Goal: Navigation & Orientation: Find specific page/section

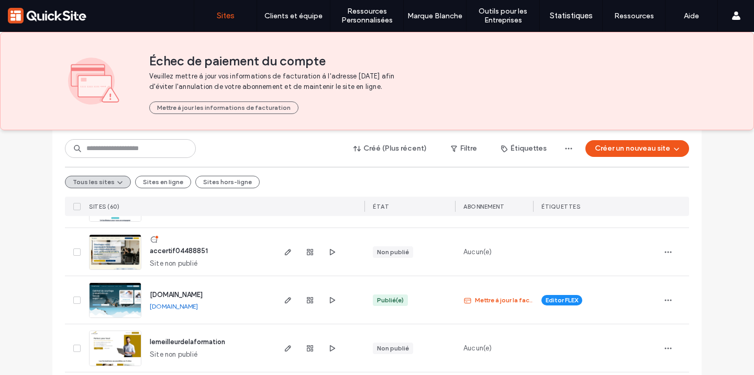
scroll to position [758, 0]
click at [286, 301] on icon "button" at bounding box center [288, 300] width 8 height 8
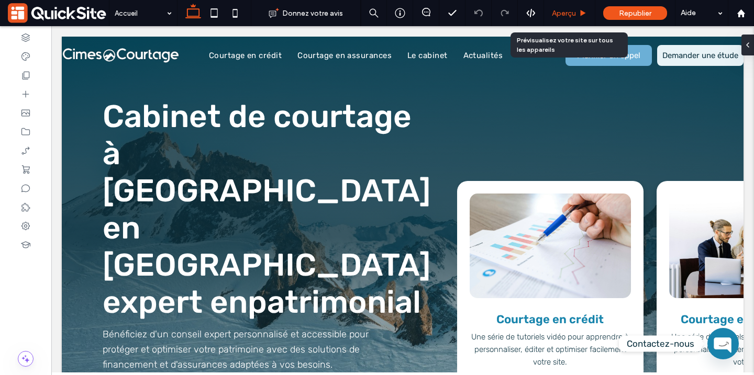
click at [572, 9] on span "Aperçu" at bounding box center [564, 13] width 24 height 9
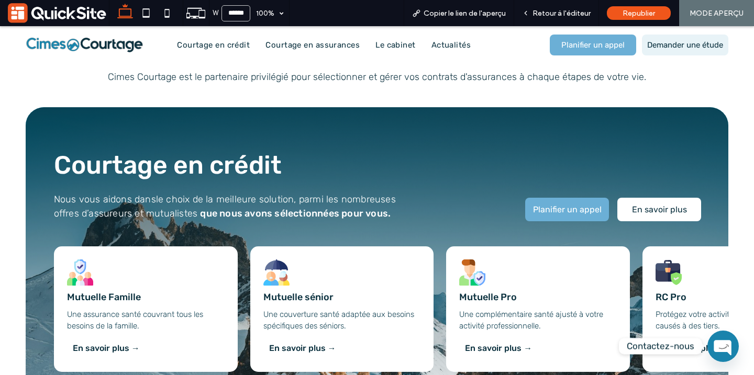
scroll to position [727, 0]
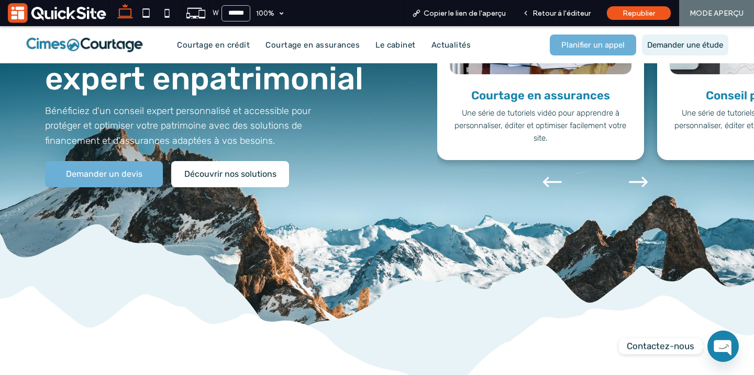
scroll to position [0, 0]
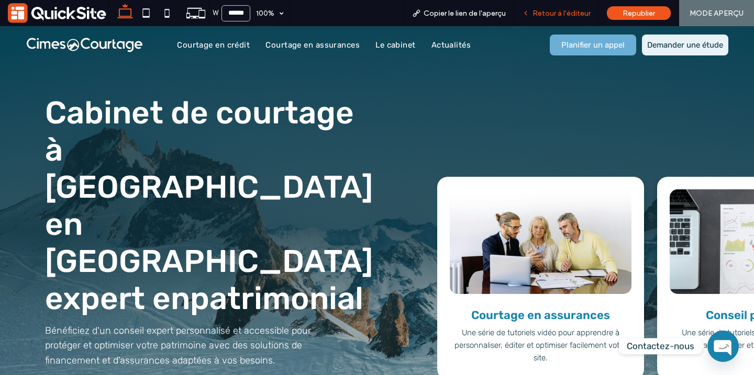
click at [542, 14] on span "Retour à l'éditeur" at bounding box center [561, 13] width 58 height 9
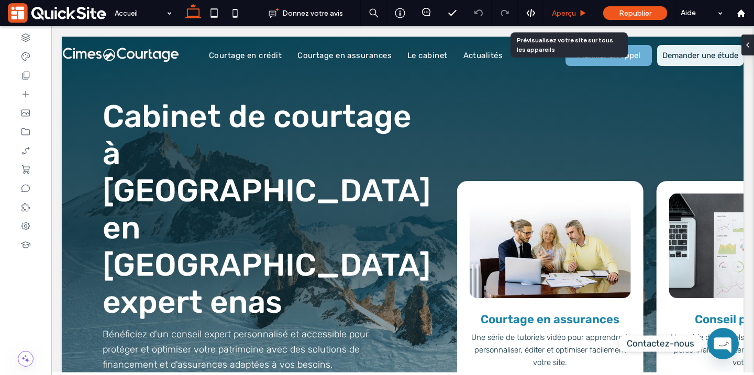
click at [569, 14] on span "Aperçu" at bounding box center [564, 13] width 24 height 9
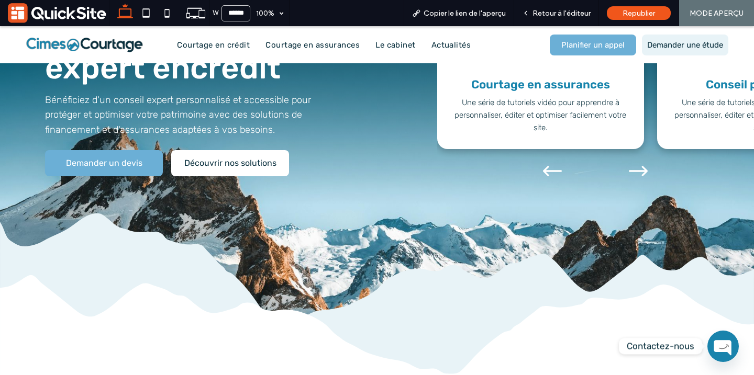
scroll to position [233, 0]
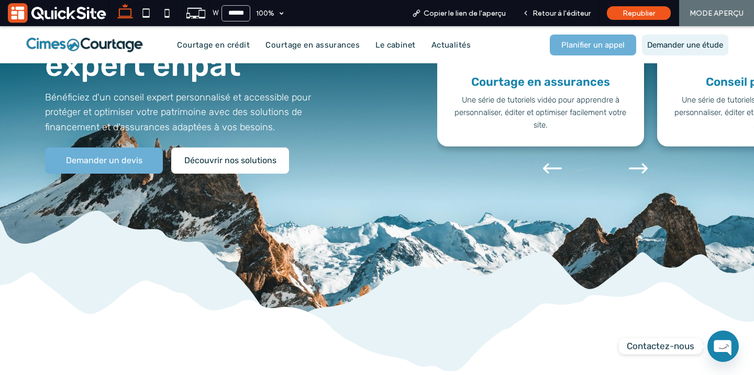
click at [642, 159] on icon "Next slide" at bounding box center [637, 168] width 19 height 19
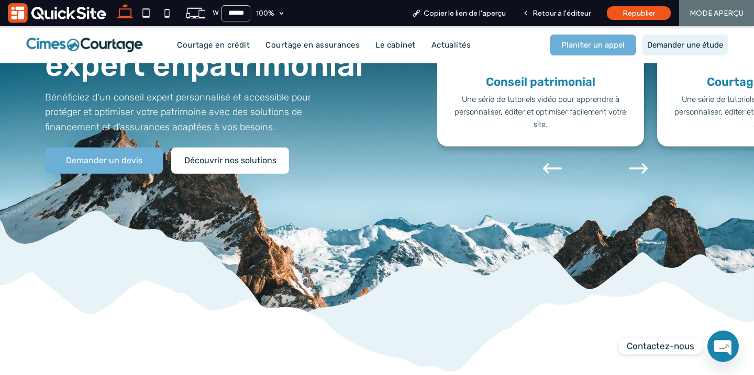
click at [647, 159] on div "Next slide" at bounding box center [638, 169] width 86 height 21
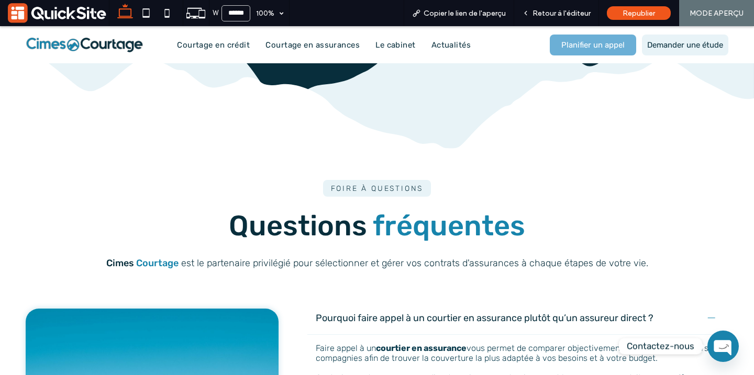
scroll to position [4627, 0]
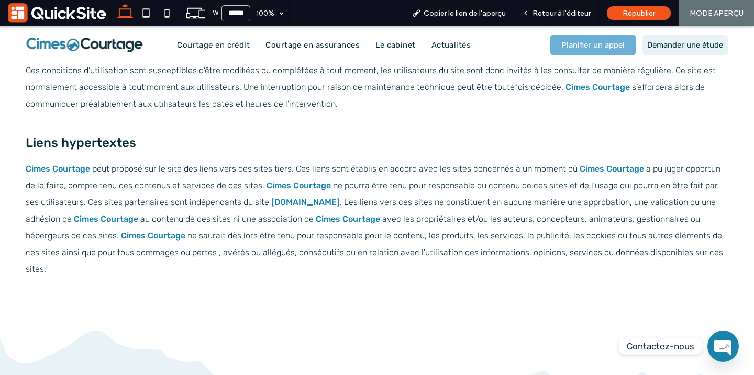
scroll to position [1274, 0]
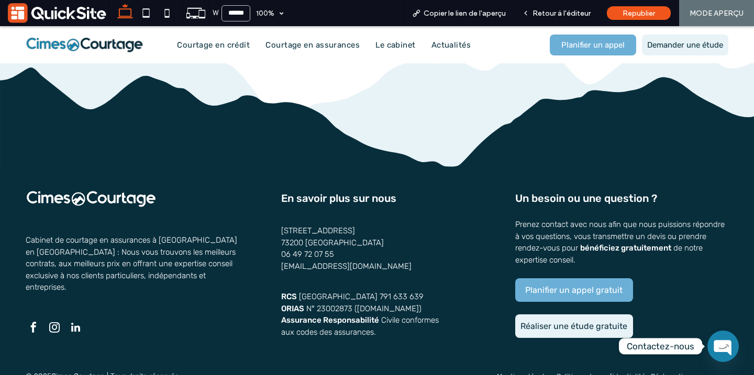
click at [588, 370] on span "Politique de confidentialité" at bounding box center [600, 376] width 89 height 12
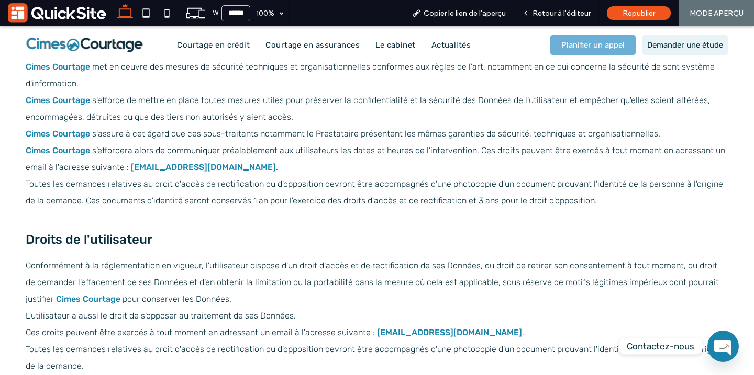
scroll to position [2274, 0]
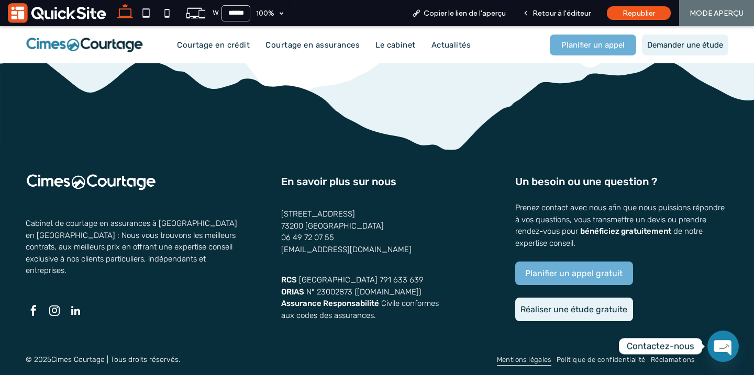
click at [533, 359] on span "Mentions légales" at bounding box center [524, 360] width 54 height 12
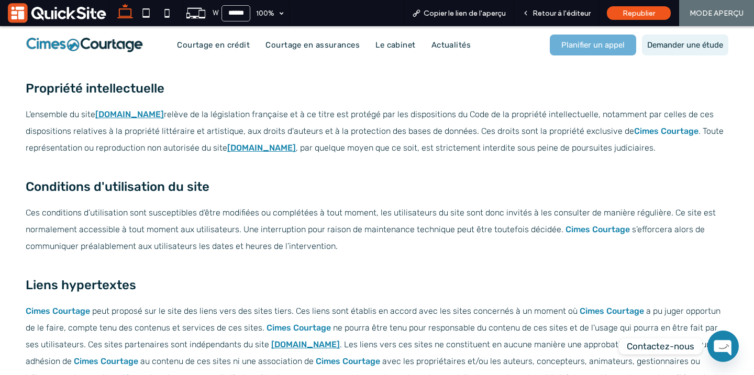
scroll to position [1274, 0]
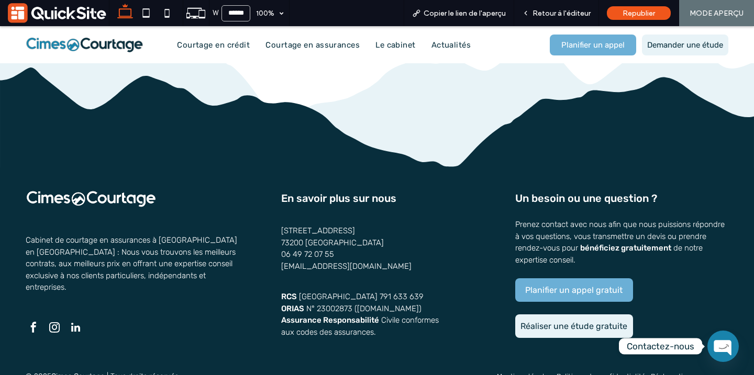
click at [606, 370] on span "Politique de confidentialité" at bounding box center [600, 376] width 89 height 12
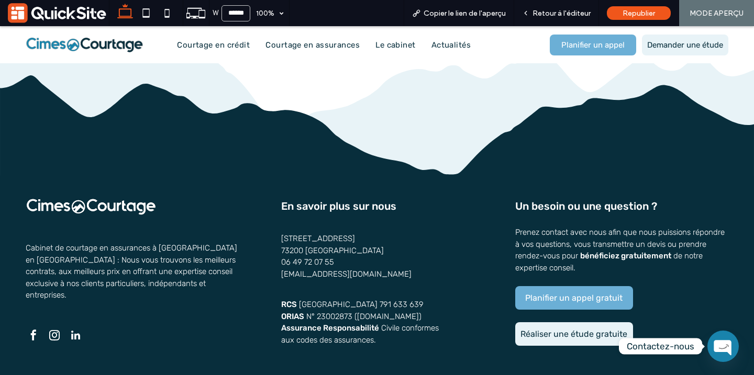
scroll to position [2274, 0]
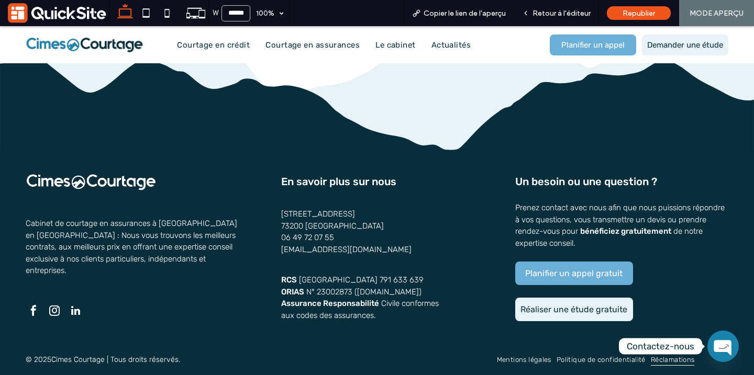
click at [666, 357] on span "Réclamations" at bounding box center [672, 360] width 44 height 12
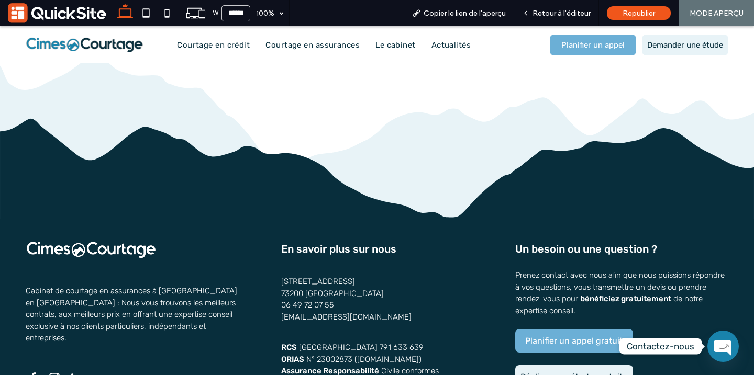
scroll to position [983, 0]
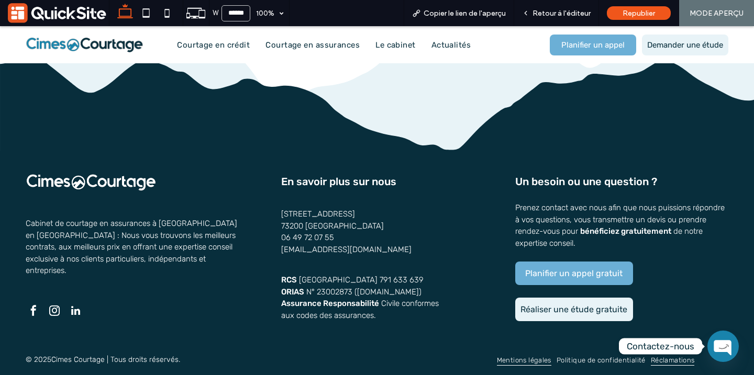
click at [545, 365] on link "Mentions légales" at bounding box center [521, 360] width 60 height 19
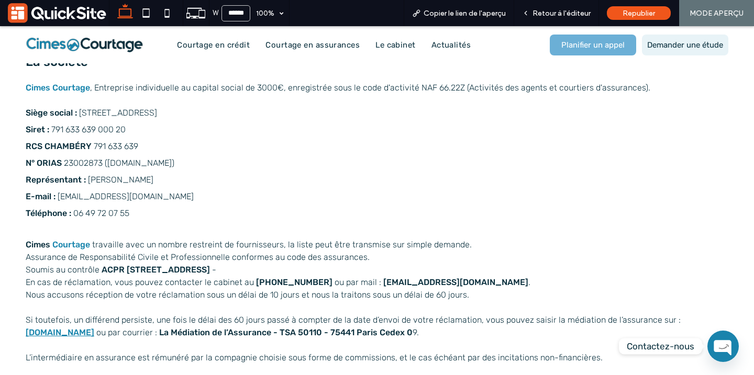
scroll to position [292, 0]
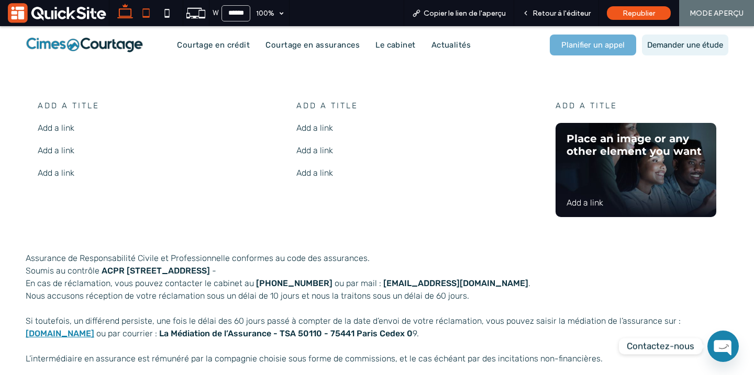
click at [153, 22] on icon at bounding box center [146, 13] width 21 height 21
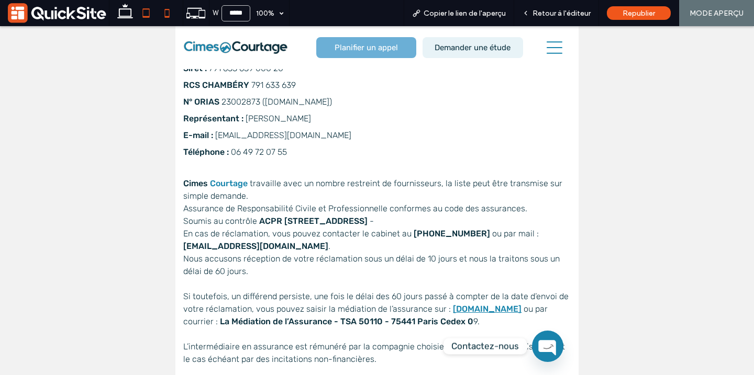
click at [167, 19] on icon at bounding box center [166, 13] width 21 height 21
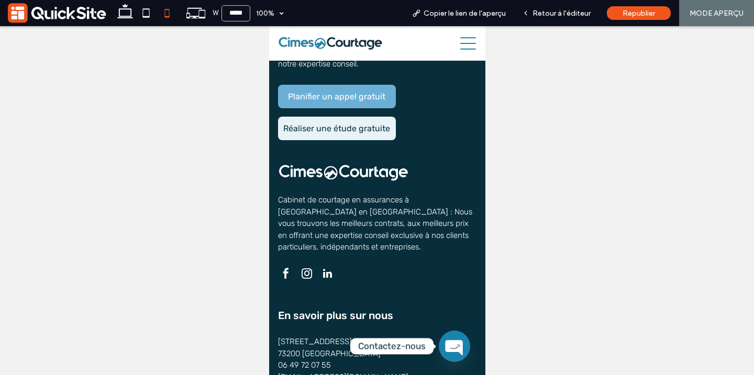
scroll to position [2185, 0]
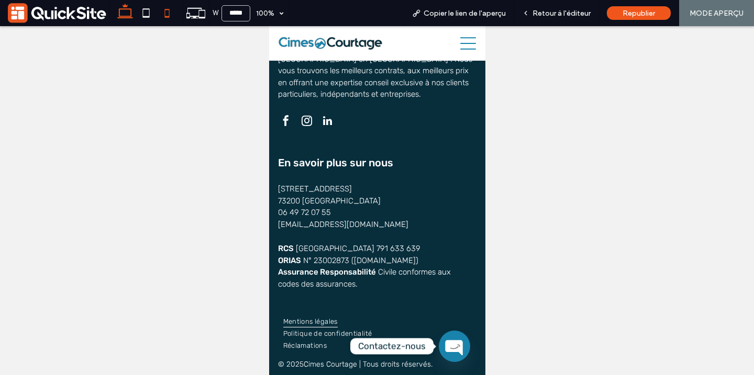
click at [126, 17] on use at bounding box center [125, 11] width 16 height 15
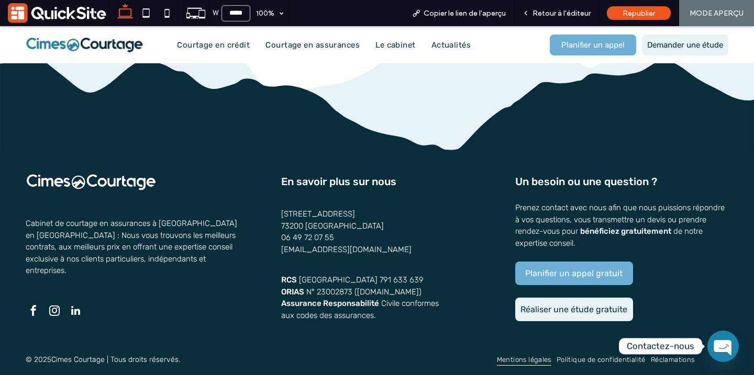
type input "******"
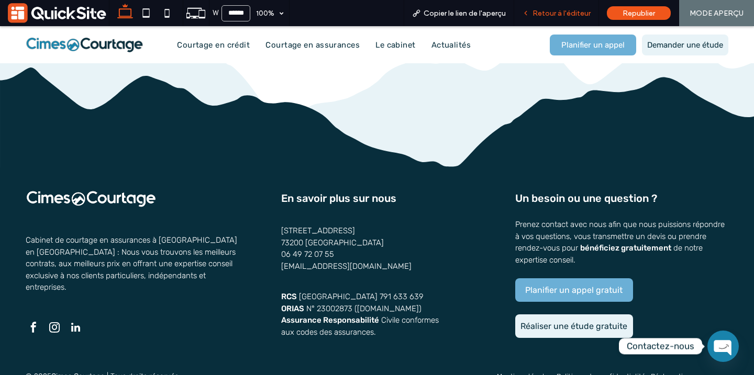
click at [543, 5] on div "Retour à l'éditeur" at bounding box center [556, 13] width 85 height 26
click at [533, 16] on div "Retour à l'éditeur" at bounding box center [556, 13] width 84 height 9
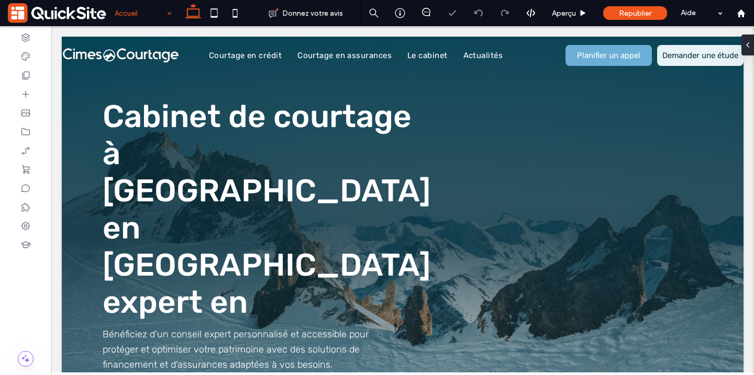
scroll to position [180, 0]
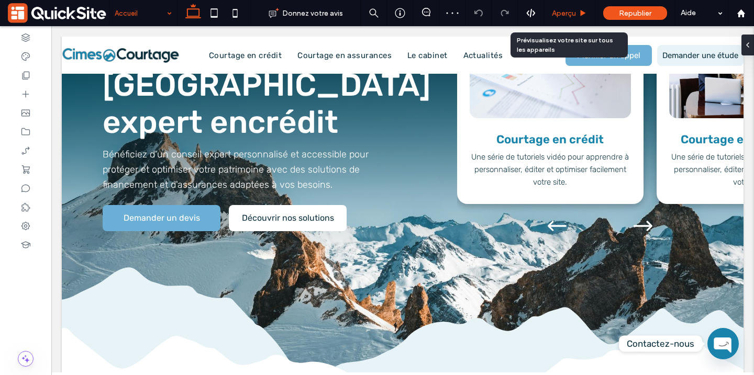
click at [567, 19] on div "Aperçu" at bounding box center [569, 13] width 51 height 26
click at [566, 14] on span "Aperçu" at bounding box center [564, 13] width 24 height 9
